Goal: Information Seeking & Learning: Learn about a topic

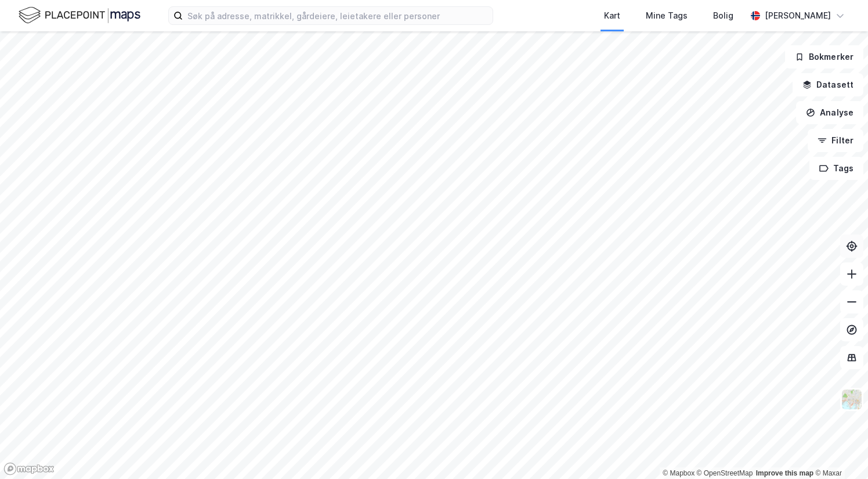
click at [854, 240] on icon at bounding box center [852, 246] width 12 height 12
click at [851, 395] on img at bounding box center [852, 399] width 22 height 22
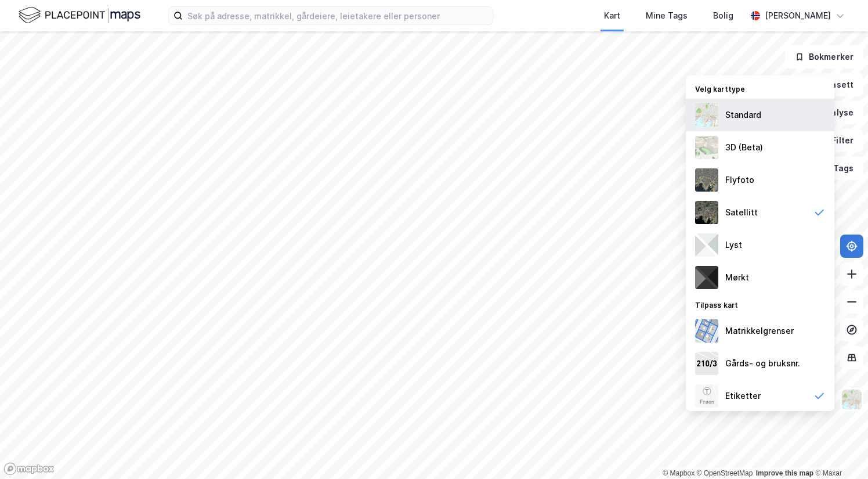
click at [773, 120] on div "Standard" at bounding box center [760, 115] width 149 height 32
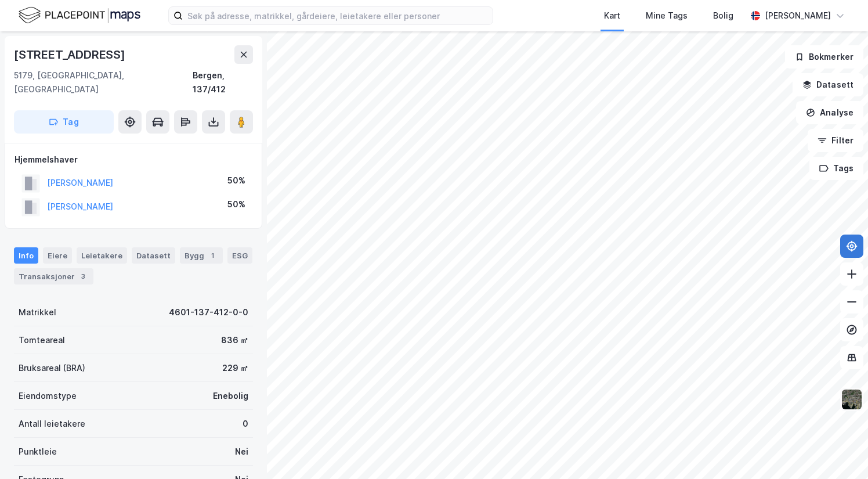
click at [850, 396] on img at bounding box center [852, 399] width 22 height 22
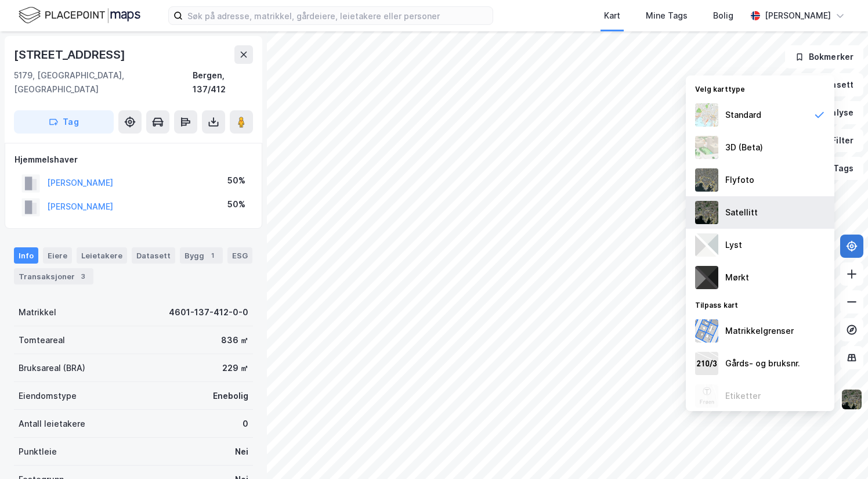
click at [762, 213] on div "Satellitt" at bounding box center [760, 212] width 149 height 32
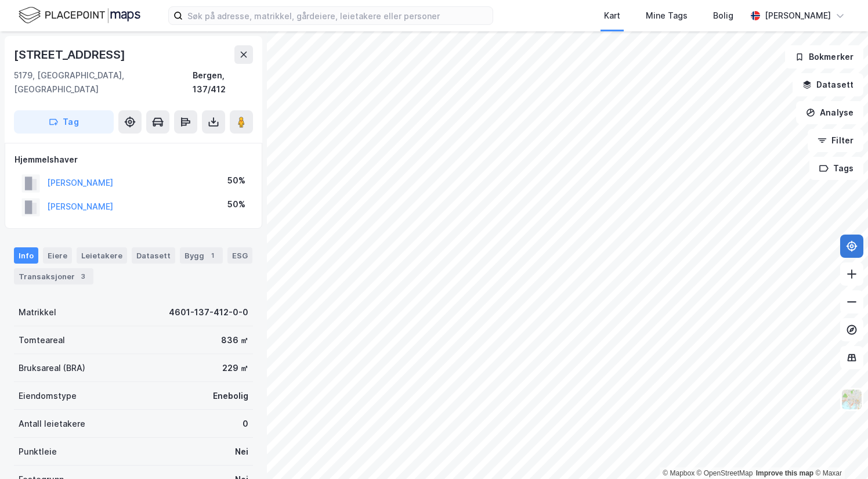
click at [854, 249] on icon at bounding box center [851, 245] width 9 height 9
